Goal: Information Seeking & Learning: Learn about a topic

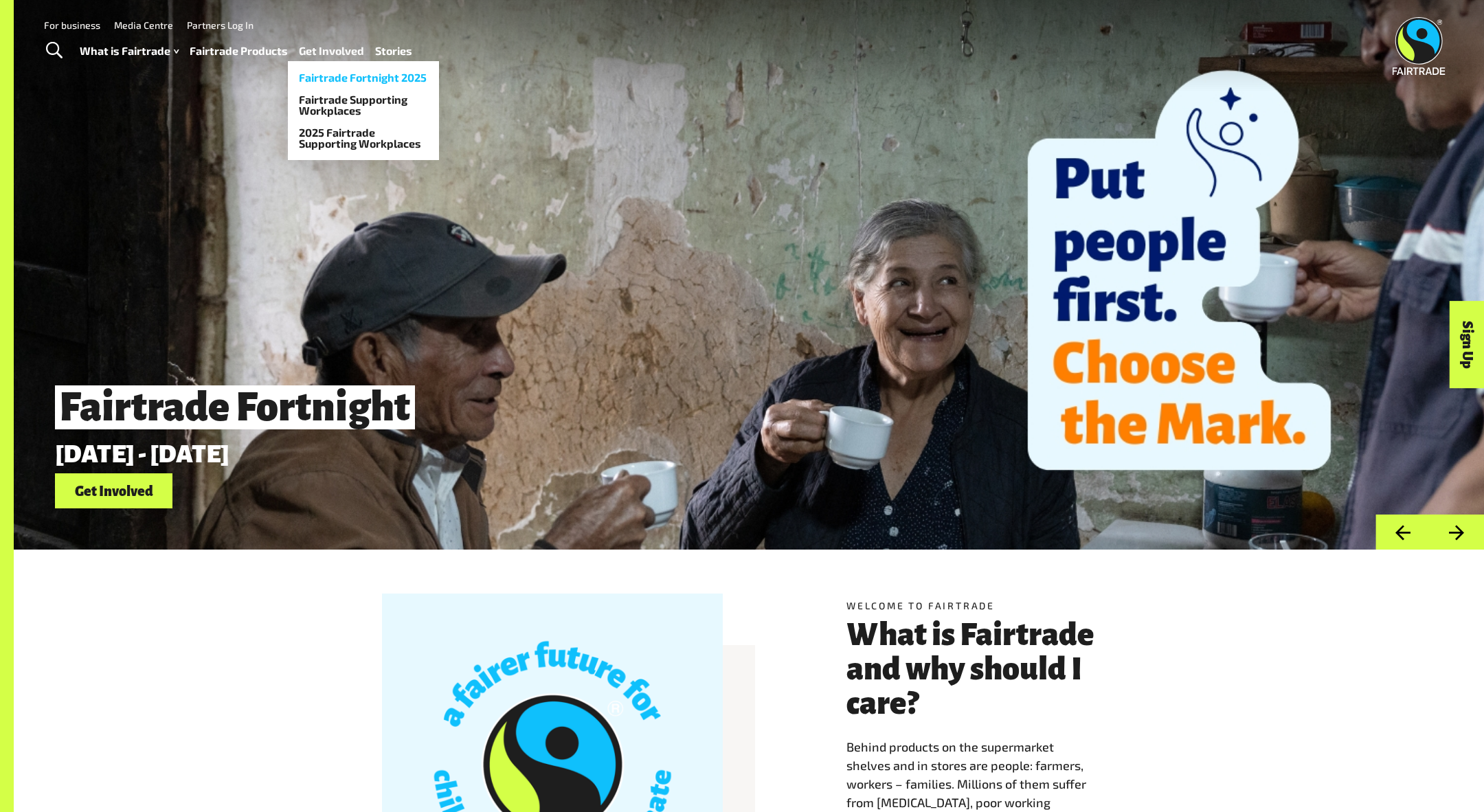
click at [330, 80] on link "Fairtrade Fortnight 2025" at bounding box center [364, 78] width 151 height 22
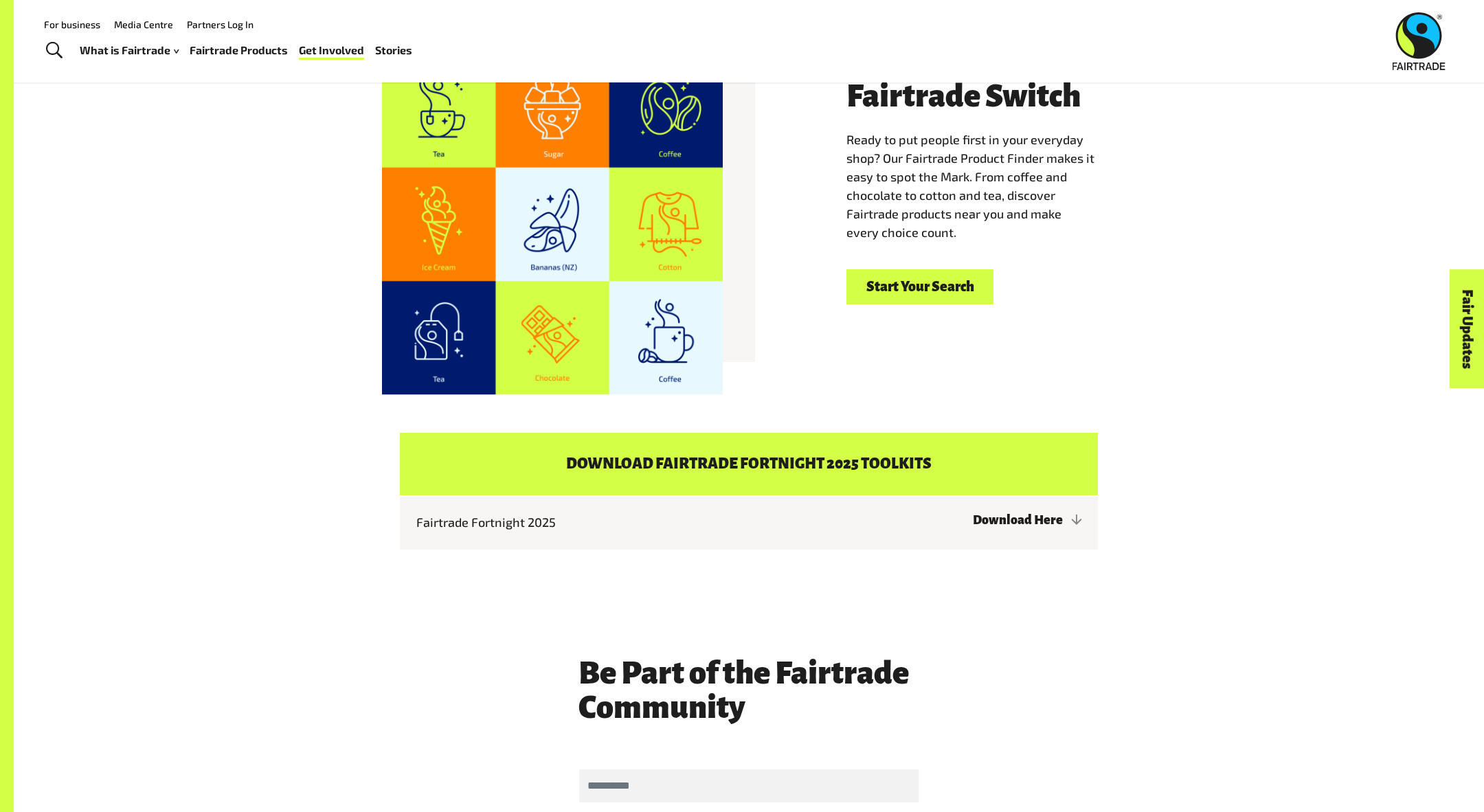
scroll to position [2188, 0]
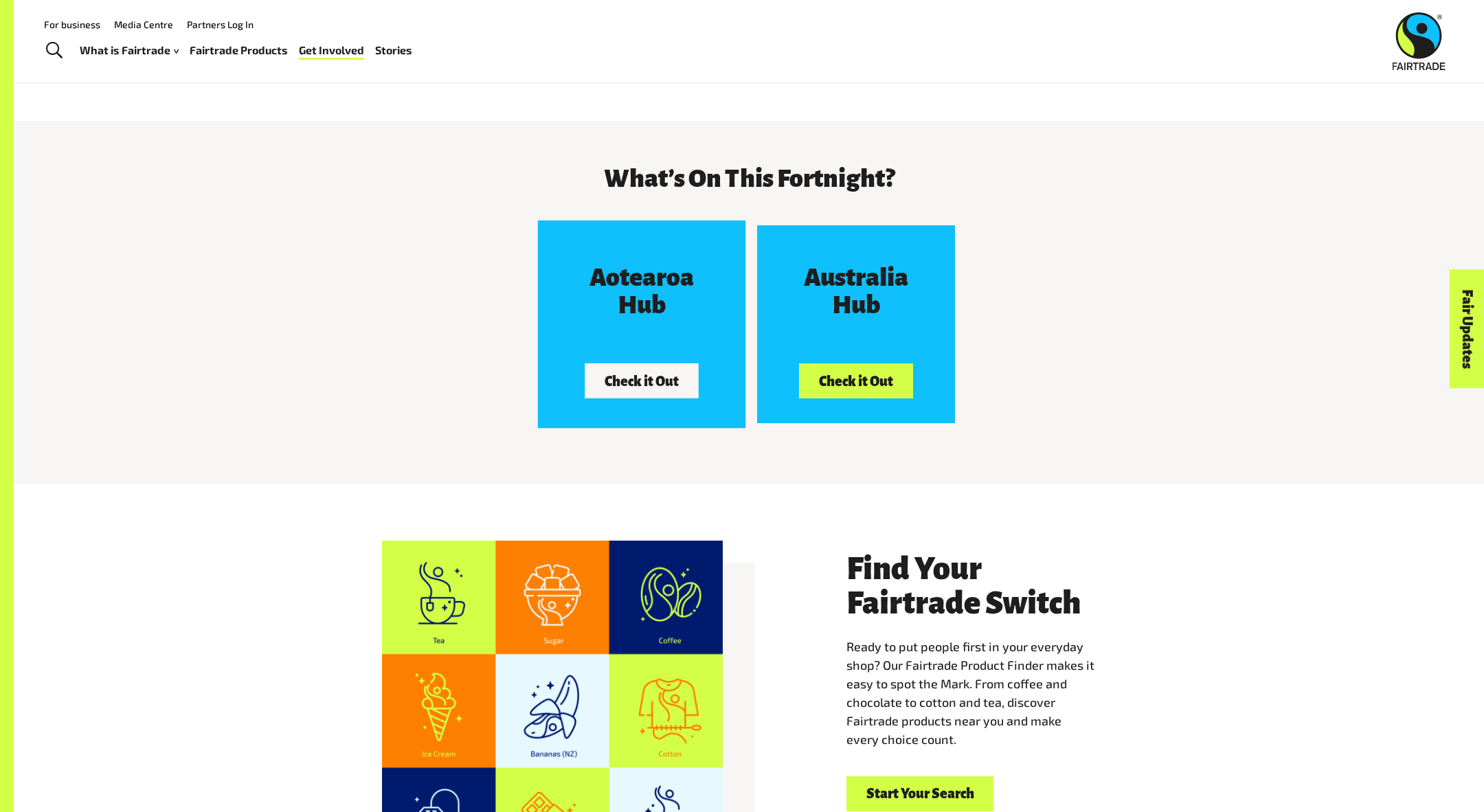
click at [664, 373] on button "Check it Out" at bounding box center [642, 379] width 114 height 34
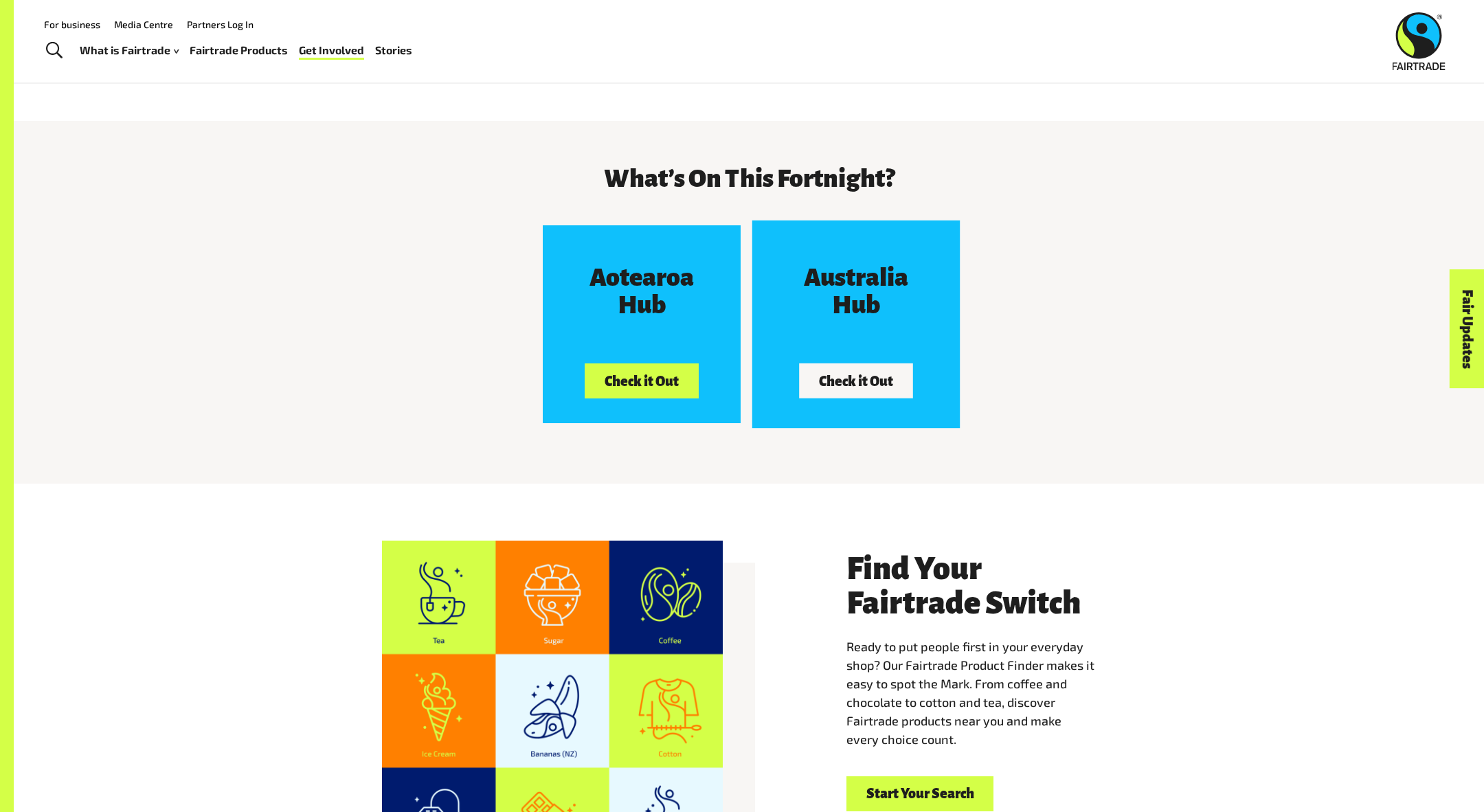
click at [895, 368] on button "Check it Out" at bounding box center [856, 379] width 114 height 34
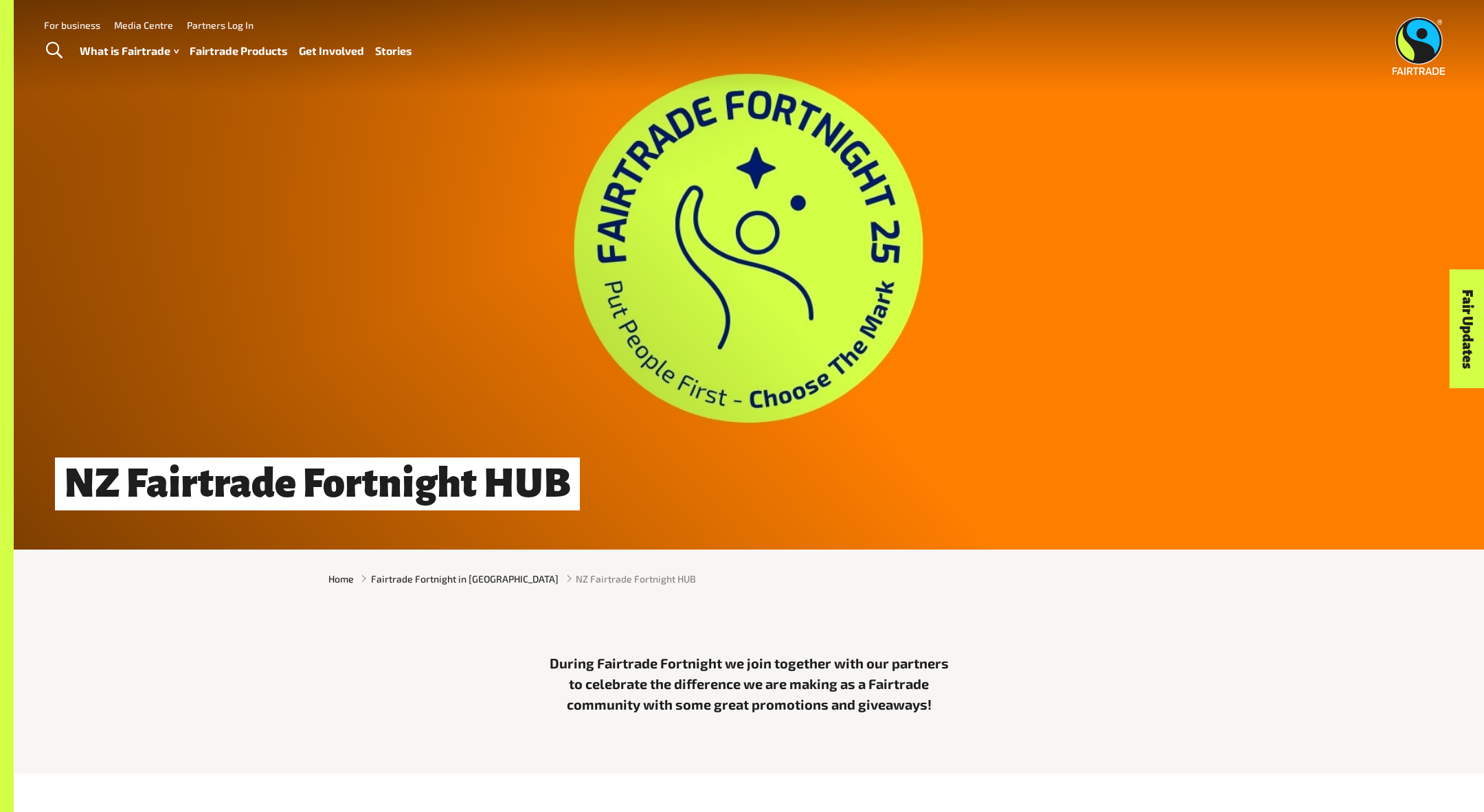
scroll to position [11, 0]
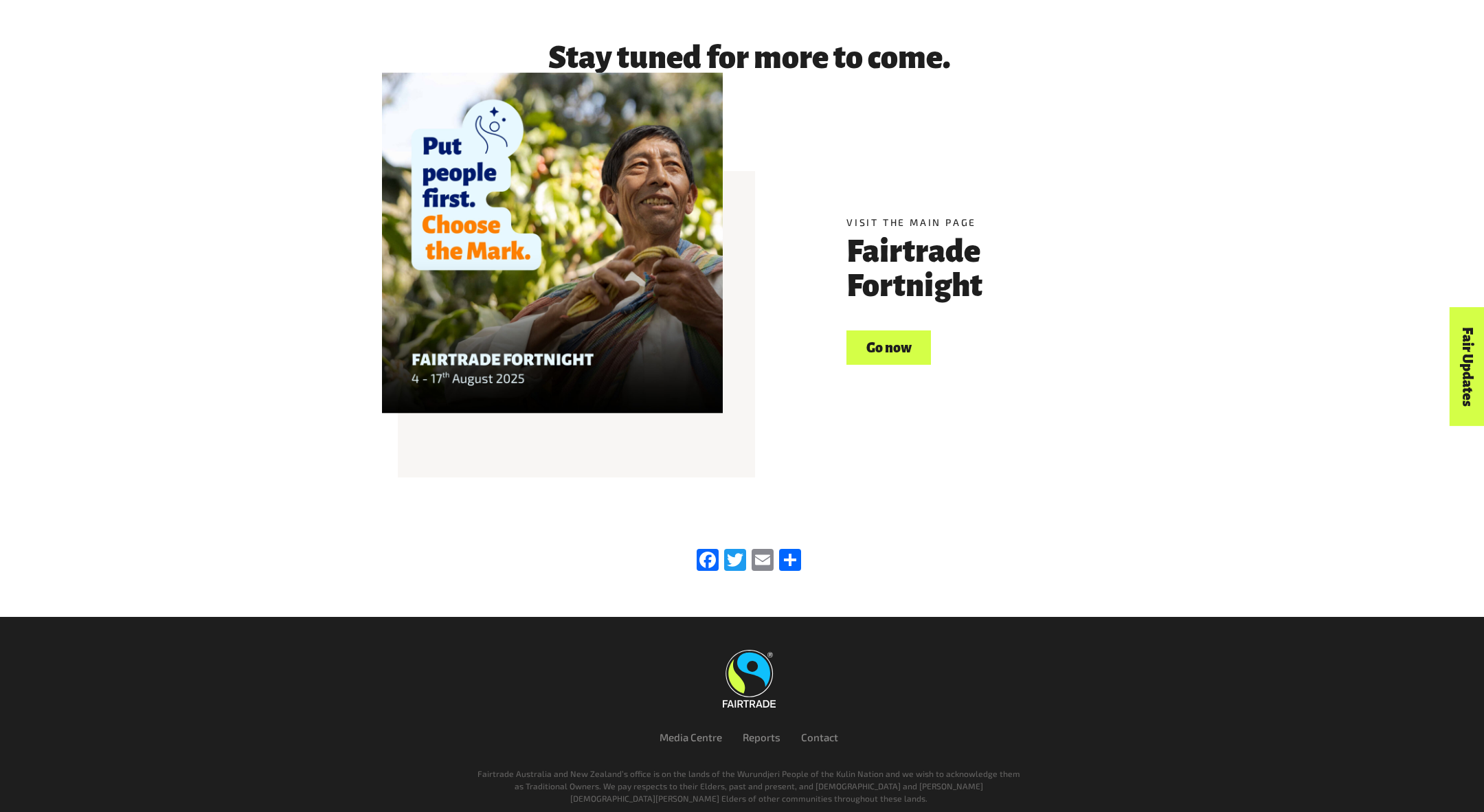
scroll to position [2055, 0]
